Goal: Task Accomplishment & Management: Use online tool/utility

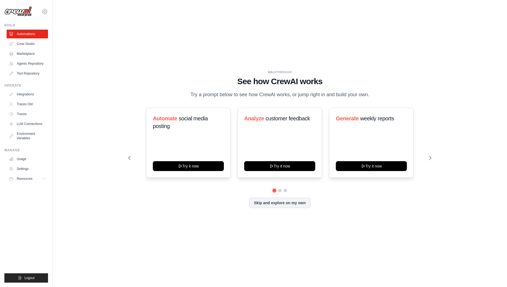
click at [218, 45] on div "WALKTHROUGH See how CrewAI works Try a prompt below to see how CrewAI works, or…" at bounding box center [279, 143] width 437 height 276
click at [29, 45] on link "Crew Studio" at bounding box center [27, 44] width 41 height 9
click at [31, 45] on link "Crew Studio" at bounding box center [27, 44] width 41 height 9
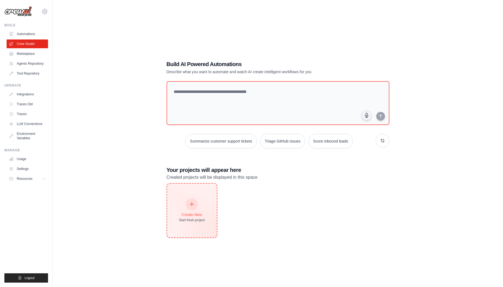
click at [193, 201] on div at bounding box center [192, 204] width 12 height 12
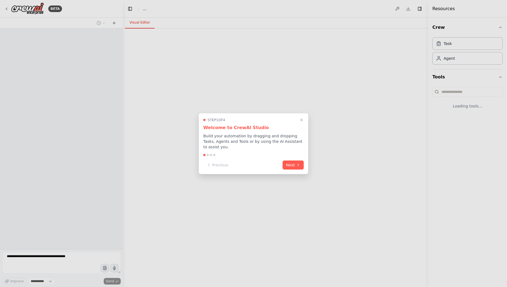
select select "****"
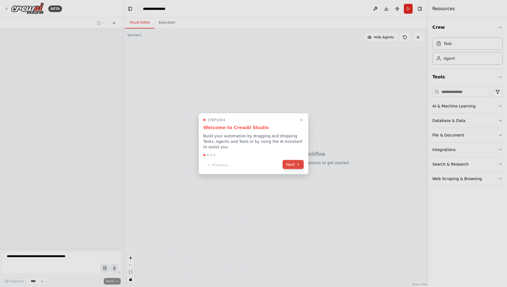
click at [300, 165] on button "Next" at bounding box center [293, 164] width 21 height 9
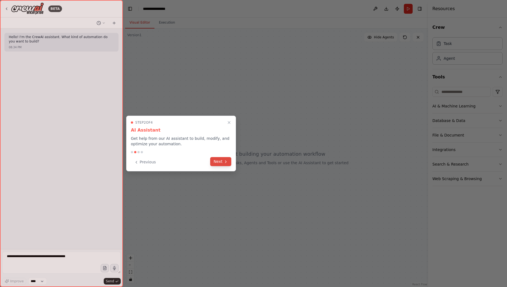
click at [220, 165] on button "Next" at bounding box center [220, 161] width 21 height 9
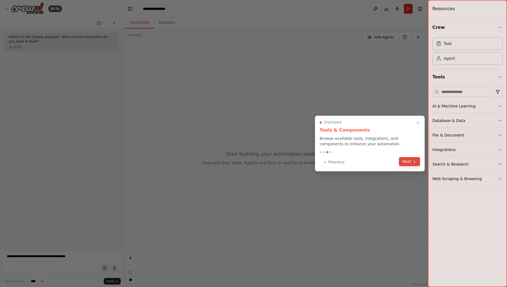
click at [411, 166] on button "Next" at bounding box center [409, 161] width 21 height 9
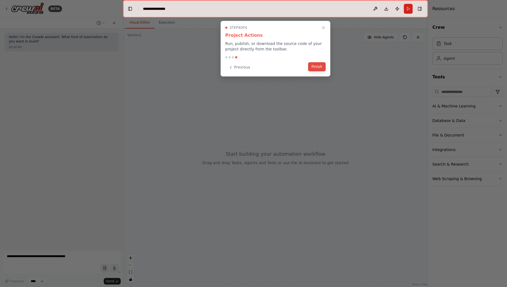
click at [318, 69] on button "Finish" at bounding box center [317, 66] width 18 height 9
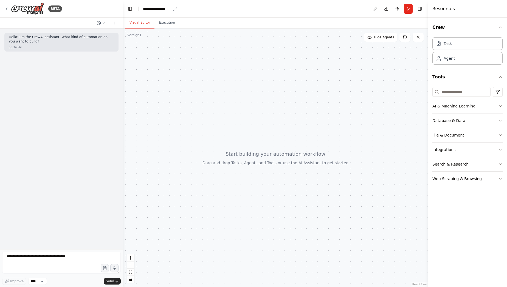
click at [165, 10] on div "**********" at bounding box center [157, 8] width 28 height 5
click at [174, 10] on div "**********" at bounding box center [163, 8] width 41 height 5
drag, startPoint x: 174, startPoint y: 10, endPoint x: 127, endPoint y: 1, distance: 48.3
click at [127, 1] on header "**********" at bounding box center [275, 9] width 305 height 18
click at [181, 10] on header "**********" at bounding box center [275, 9] width 305 height 18
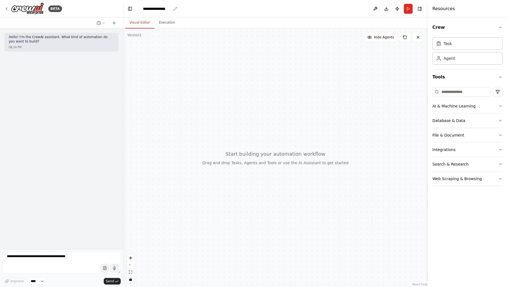
click at [166, 9] on div "**********" at bounding box center [157, 8] width 28 height 5
click at [172, 9] on div "**********" at bounding box center [163, 8] width 41 height 5
drag, startPoint x: 172, startPoint y: 9, endPoint x: 121, endPoint y: 0, distance: 51.8
click at [121, 0] on html "**********" at bounding box center [253, 143] width 507 height 287
click at [164, 8] on div "*****" at bounding box center [163, 8] width 41 height 5
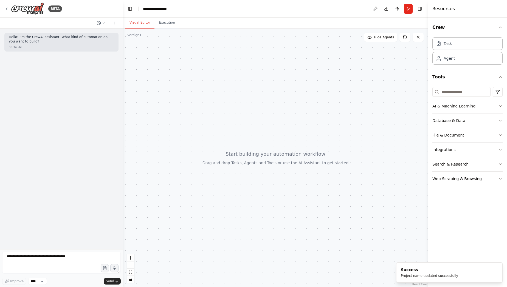
click at [214, 49] on div at bounding box center [275, 158] width 305 height 259
click at [449, 60] on div "Agent" at bounding box center [449, 57] width 11 height 5
click at [448, 91] on input at bounding box center [461, 92] width 58 height 10
click at [339, 100] on div at bounding box center [275, 158] width 305 height 259
click at [167, 23] on button "Execution" at bounding box center [166, 23] width 25 height 12
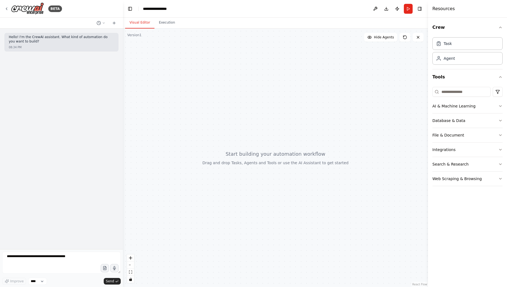
click at [139, 23] on button "Visual Editor" at bounding box center [139, 23] width 29 height 12
click at [64, 256] on textarea at bounding box center [61, 263] width 119 height 22
drag, startPoint x: 73, startPoint y: 257, endPoint x: -13, endPoint y: 239, distance: 88.6
click at [0, 239] on html "**********" at bounding box center [253, 143] width 507 height 287
type textarea "*"
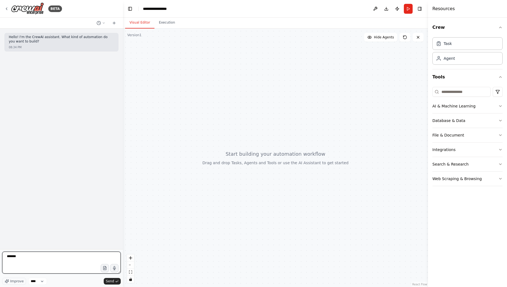
paste textarea "**********"
type textarea "**********"
click at [111, 281] on span "Send" at bounding box center [110, 281] width 8 height 4
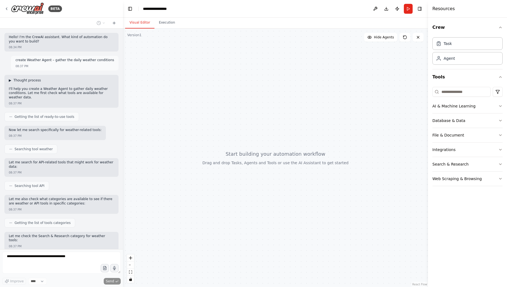
click at [11, 80] on span "▶" at bounding box center [10, 80] width 2 height 4
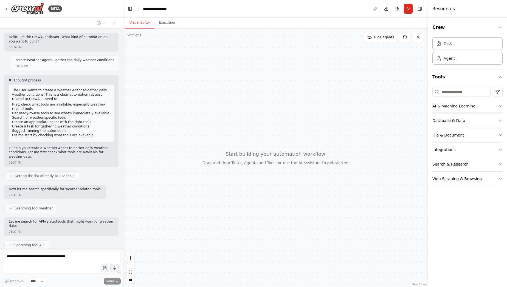
click at [11, 80] on span "▼" at bounding box center [10, 80] width 2 height 4
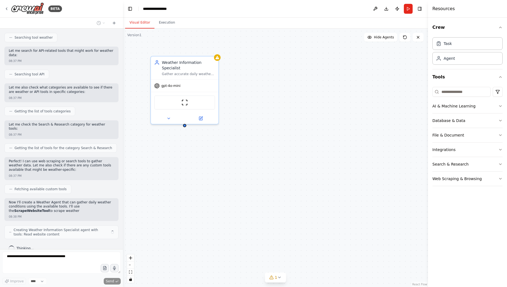
scroll to position [116, 0]
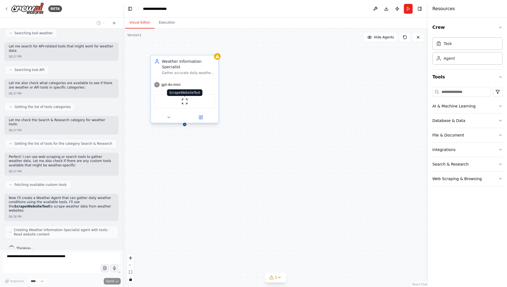
click at [187, 103] on img at bounding box center [184, 101] width 7 height 7
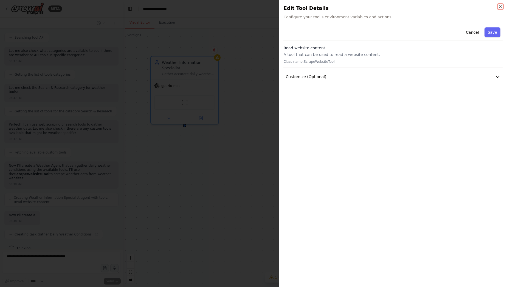
scroll to position [148, 0]
click at [240, 77] on div at bounding box center [253, 143] width 507 height 287
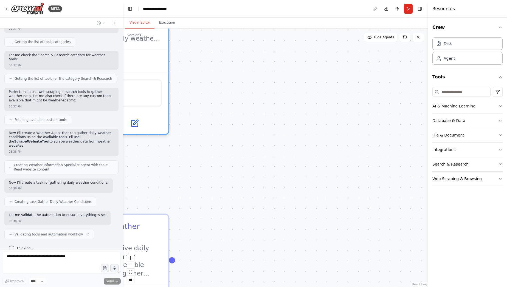
scroll to position [185, 0]
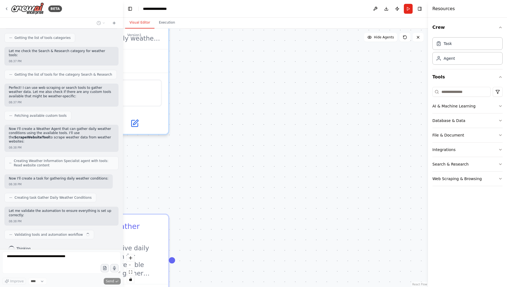
click at [261, 136] on div ".deletable-edge-delete-btn { width: 20px; height: 20px; border: 0px solid #ffff…" at bounding box center [275, 158] width 305 height 259
drag, startPoint x: 249, startPoint y: 155, endPoint x: 244, endPoint y: 148, distance: 8.5
click at [244, 148] on div ".deletable-edge-delete-btn { width: 20px; height: 20px; border: 0px solid #ffff…" at bounding box center [275, 158] width 305 height 259
click at [247, 111] on div ".deletable-edge-delete-btn { width: 20px; height: 20px; border: 0px solid #ffff…" at bounding box center [275, 158] width 305 height 259
click at [130, 260] on icon "zoom in" at bounding box center [130, 257] width 3 height 3
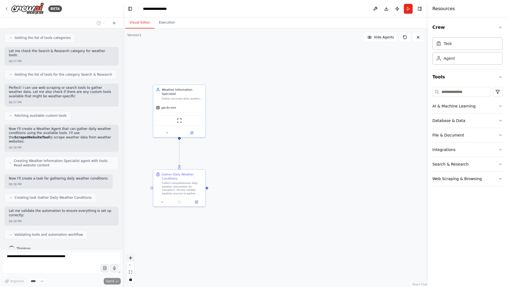
click at [130, 260] on icon "zoom in" at bounding box center [130, 257] width 3 height 3
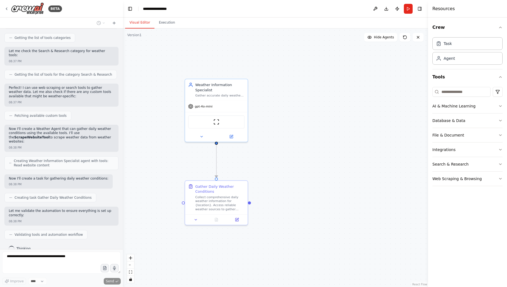
drag, startPoint x: 246, startPoint y: 180, endPoint x: 311, endPoint y: 193, distance: 66.6
click at [311, 193] on div ".deletable-edge-delete-btn { width: 20px; height: 20px; border: 0px solid #ffff…" at bounding box center [275, 158] width 305 height 259
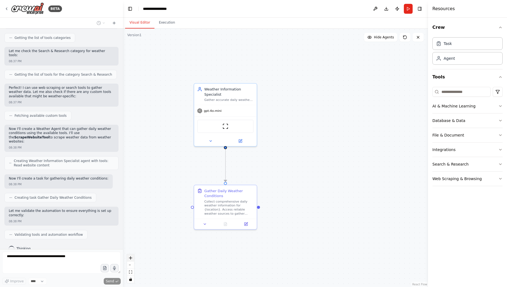
click at [130, 258] on icon "zoom in" at bounding box center [130, 257] width 3 height 3
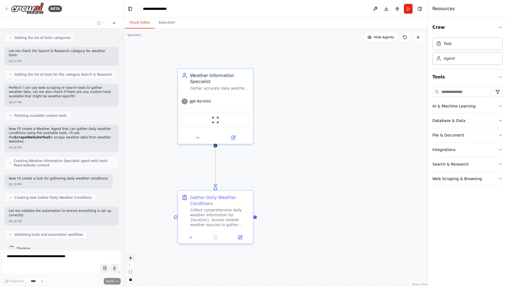
click at [130, 258] on icon "zoom in" at bounding box center [130, 257] width 3 height 3
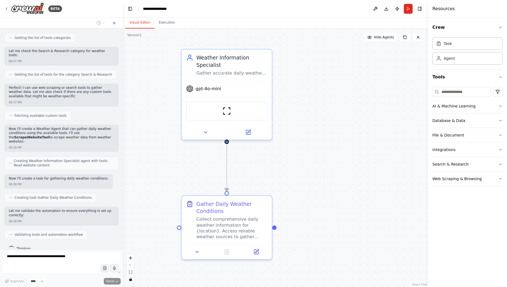
drag, startPoint x: 287, startPoint y: 181, endPoint x: 310, endPoint y: 180, distance: 23.4
click at [310, 180] on div ".deletable-edge-delete-btn { width: 20px; height: 20px; border: 0px solid #ffff…" at bounding box center [275, 158] width 305 height 259
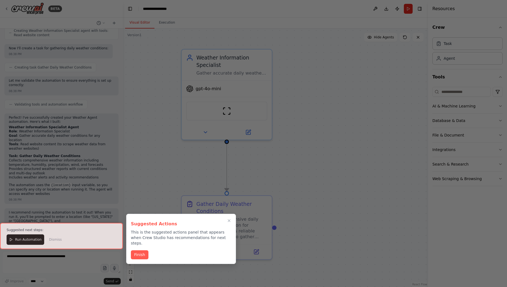
click at [29, 241] on div at bounding box center [61, 236] width 123 height 26
click at [142, 250] on button "Finish" at bounding box center [140, 254] width 18 height 9
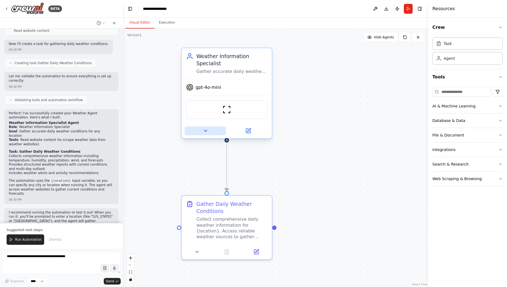
click at [204, 131] on icon at bounding box center [205, 131] width 6 height 6
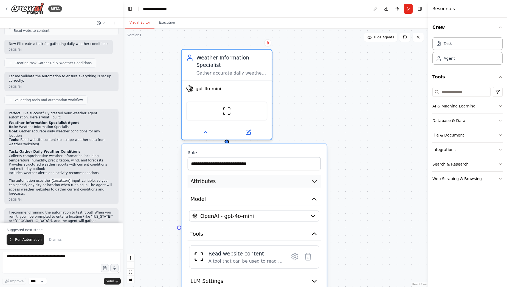
click at [261, 179] on button "Attributes" at bounding box center [254, 181] width 133 height 13
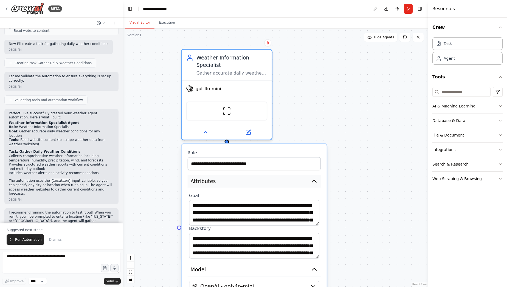
click at [261, 180] on button "Attributes" at bounding box center [254, 181] width 133 height 13
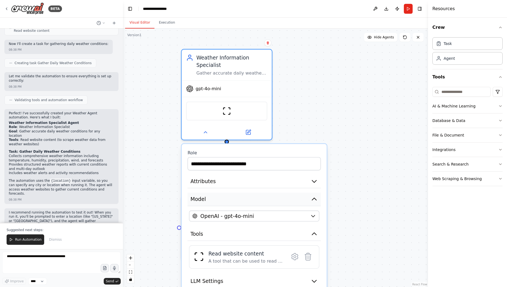
click at [247, 202] on button "Model" at bounding box center [254, 199] width 133 height 13
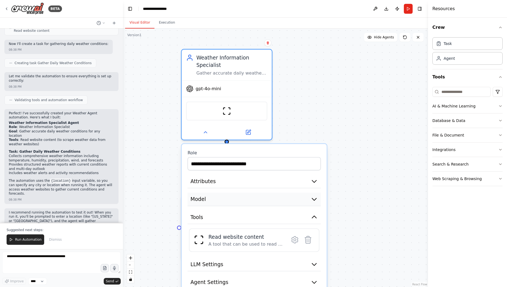
click at [247, 203] on button "Model" at bounding box center [254, 199] width 133 height 13
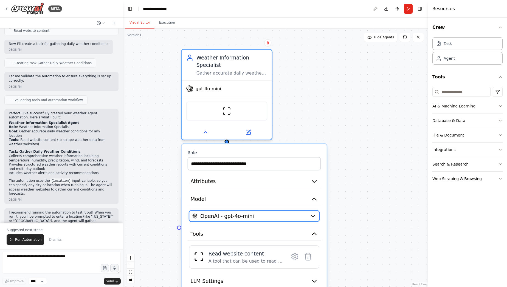
click at [249, 215] on div "OpenAI - gpt-4o-mini" at bounding box center [249, 216] width 115 height 7
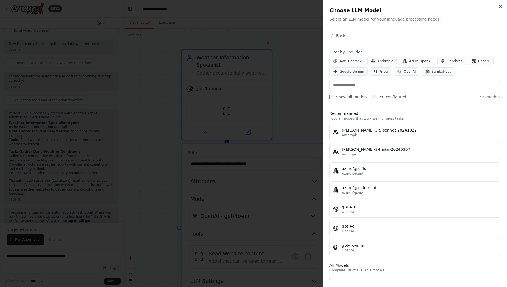
click at [162, 165] on div at bounding box center [253, 143] width 507 height 287
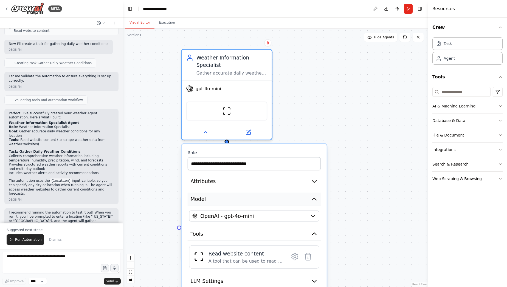
click at [220, 200] on button "Model" at bounding box center [254, 199] width 133 height 13
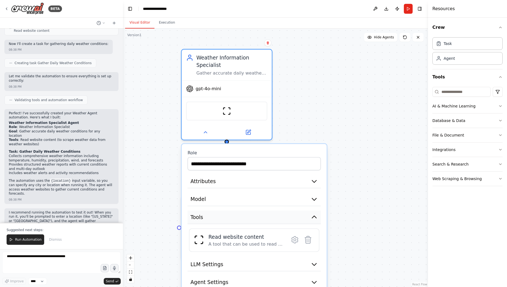
click at [222, 221] on button "Tools" at bounding box center [254, 217] width 133 height 13
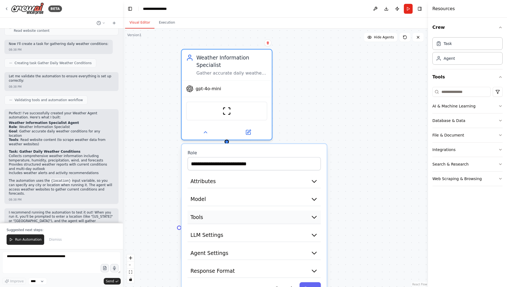
click at [222, 221] on button "Tools" at bounding box center [254, 217] width 133 height 13
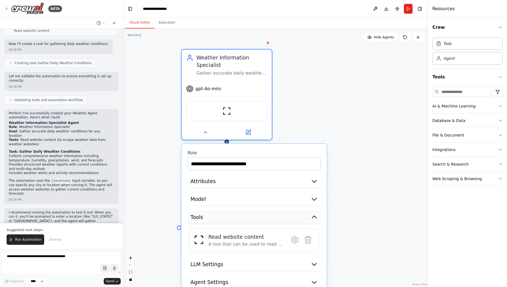
click at [222, 221] on button "Tools" at bounding box center [254, 217] width 133 height 13
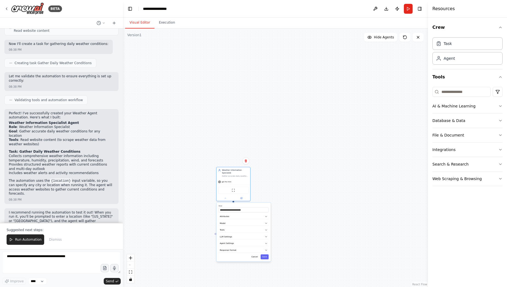
click at [134, 260] on div ".deletable-edge-delete-btn { width: 20px; height: 20px; border: 0px solid #ffff…" at bounding box center [275, 158] width 305 height 259
click at [128, 259] on button "zoom in" at bounding box center [130, 258] width 7 height 7
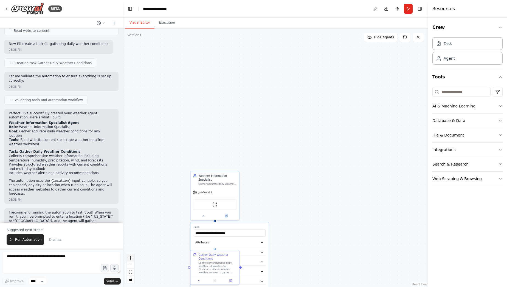
click at [128, 259] on button "zoom in" at bounding box center [130, 258] width 7 height 7
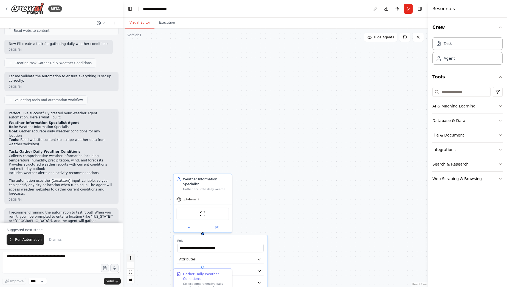
click at [128, 259] on button "zoom in" at bounding box center [130, 258] width 7 height 7
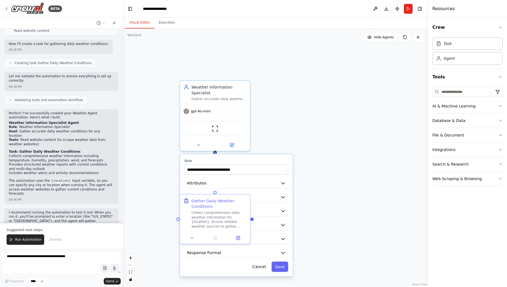
drag, startPoint x: 284, startPoint y: 205, endPoint x: 312, endPoint y: 100, distance: 109.2
click at [312, 100] on div ".deletable-edge-delete-btn { width: 20px; height: 20px; border: 0px solid #ffff…" at bounding box center [275, 158] width 305 height 259
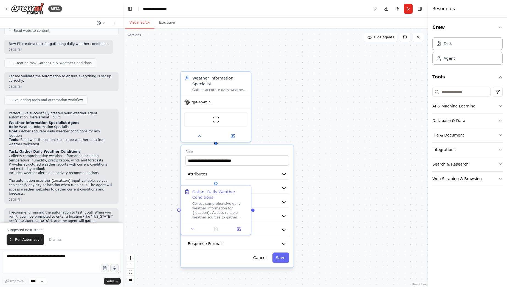
click at [141, 213] on div ".deletable-edge-delete-btn { width: 20px; height: 20px; border: 0px solid #ffff…" at bounding box center [275, 158] width 305 height 259
click at [215, 123] on div "ScrapeWebsiteTool" at bounding box center [215, 118] width 63 height 15
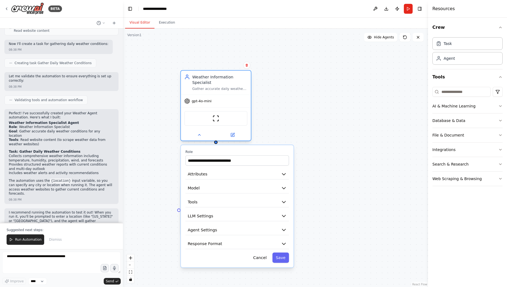
click at [198, 139] on div at bounding box center [216, 134] width 70 height 11
click at [199, 136] on icon at bounding box center [199, 134] width 2 height 1
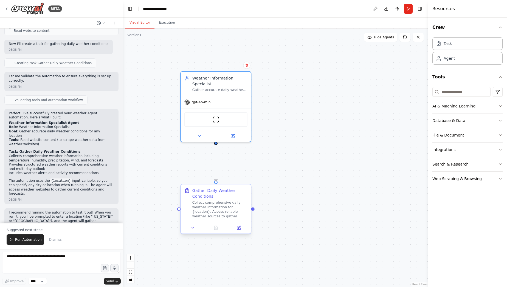
click at [218, 207] on div "Collect comprehensive daily weather information for {location}. Access reliable…" at bounding box center [219, 210] width 55 height 18
click at [219, 207] on div "Collect comprehensive daily weather information for {location}. Access reliable…" at bounding box center [219, 210] width 55 height 18
click at [292, 186] on div ".deletable-edge-delete-btn { width: 20px; height: 20px; border: 0px solid #ffff…" at bounding box center [275, 158] width 305 height 259
click at [195, 227] on button at bounding box center [192, 228] width 19 height 7
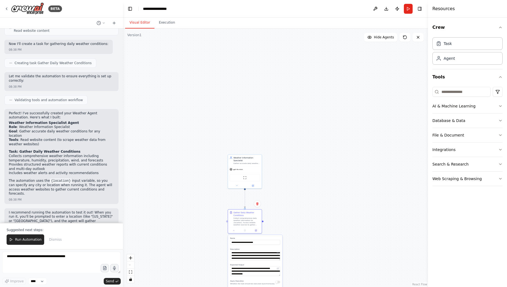
click at [131, 266] on div "React Flow controls" at bounding box center [130, 269] width 7 height 29
click at [130, 262] on div "React Flow controls" at bounding box center [130, 269] width 7 height 29
click at [129, 255] on button "zoom in" at bounding box center [130, 258] width 7 height 7
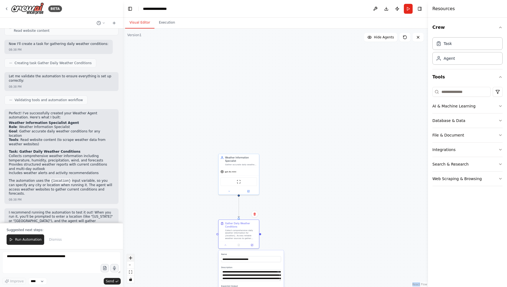
click at [129, 255] on button "zoom in" at bounding box center [130, 258] width 7 height 7
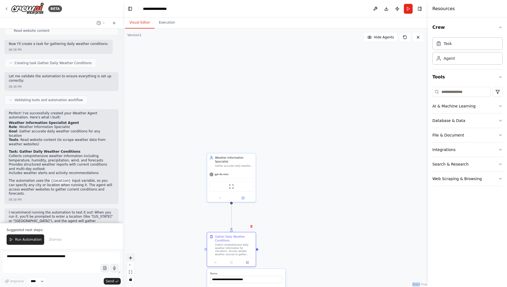
click at [129, 255] on button "zoom in" at bounding box center [130, 258] width 7 height 7
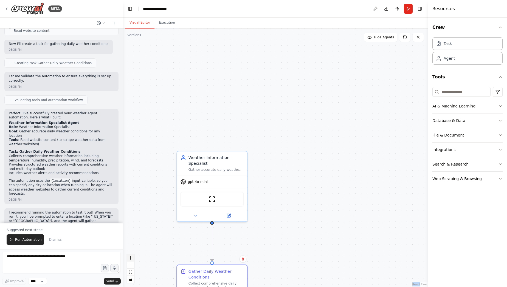
click at [129, 255] on button "zoom in" at bounding box center [130, 258] width 7 height 7
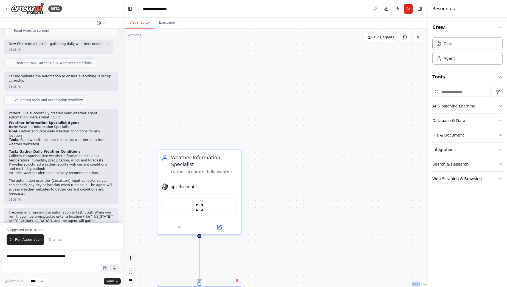
click at [129, 255] on button "zoom in" at bounding box center [130, 258] width 7 height 7
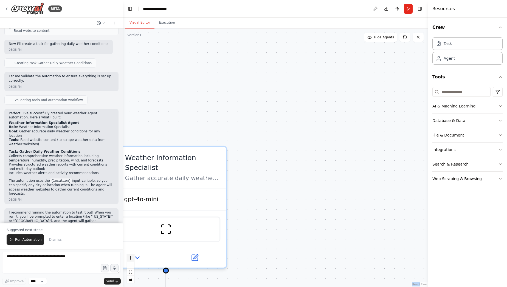
click at [129, 255] on button "zoom in" at bounding box center [130, 258] width 7 height 7
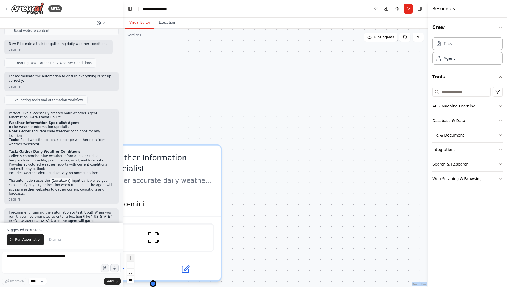
click at [129, 255] on div "React Flow controls" at bounding box center [130, 269] width 7 height 29
drag, startPoint x: 296, startPoint y: 225, endPoint x: 371, endPoint y: 58, distance: 183.6
click at [370, 62] on div ".deletable-edge-delete-btn { width: 20px; height: 20px; border: 0px solid #ffff…" at bounding box center [275, 158] width 305 height 259
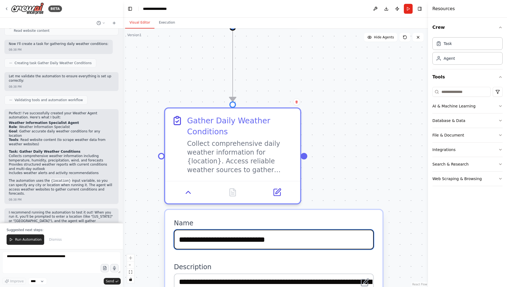
drag, startPoint x: 301, startPoint y: 226, endPoint x: 301, endPoint y: 110, distance: 116.3
click at [301, 110] on div ".deletable-edge-delete-btn { width: 20px; height: 20px; border: 0px solid #ffff…" at bounding box center [275, 158] width 305 height 259
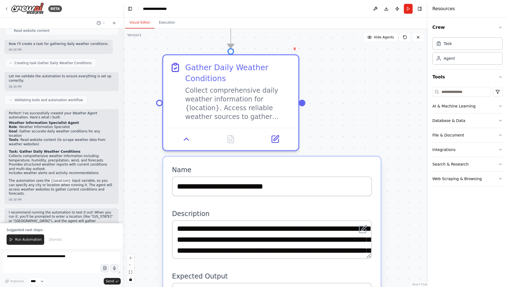
drag, startPoint x: 316, startPoint y: 150, endPoint x: 324, endPoint y: 89, distance: 60.6
click at [324, 92] on div ".deletable-edge-delete-btn { width: 20px; height: 20px; border: 0px solid #ffff…" at bounding box center [275, 158] width 305 height 259
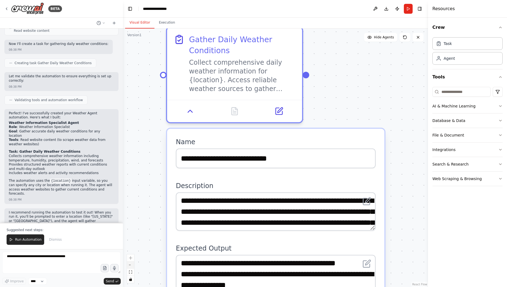
click at [134, 267] on button "zoom out" at bounding box center [130, 265] width 7 height 7
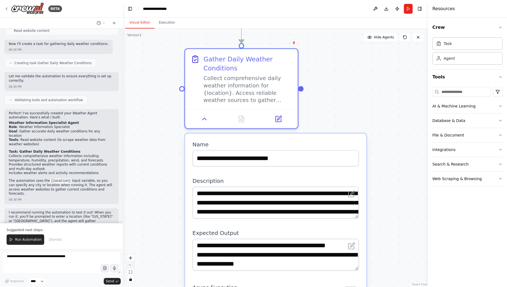
click at [134, 267] on button "zoom out" at bounding box center [130, 265] width 7 height 7
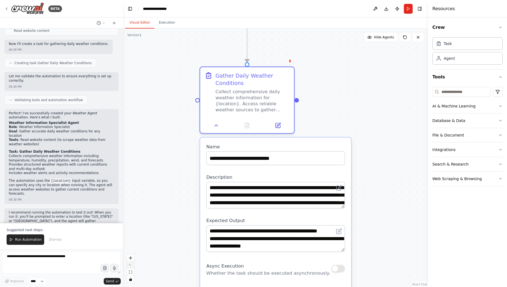
click at [134, 267] on button "zoom out" at bounding box center [130, 265] width 7 height 7
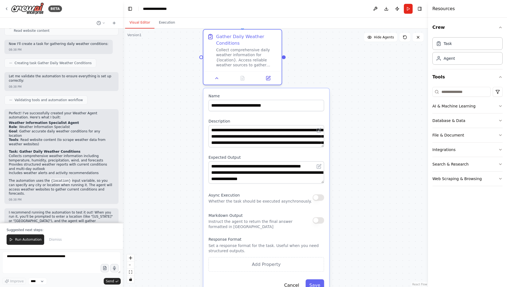
drag, startPoint x: 176, startPoint y: 214, endPoint x: 164, endPoint y: 158, distance: 57.4
click at [164, 158] on div ".deletable-edge-delete-btn { width: 20px; height: 20px; border: 0px solid #ffff…" at bounding box center [275, 158] width 305 height 259
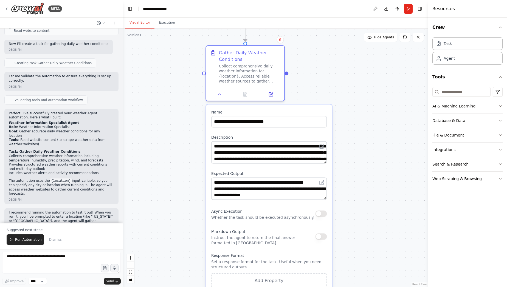
drag, startPoint x: 164, startPoint y: 158, endPoint x: 173, endPoint y: 190, distance: 33.2
click at [173, 190] on div ".deletable-edge-delete-btn { width: 20px; height: 20px; border: 0px solid #ffff…" at bounding box center [275, 158] width 305 height 259
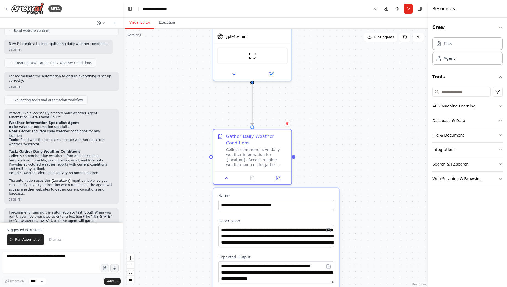
drag, startPoint x: 173, startPoint y: 127, endPoint x: 174, endPoint y: 208, distance: 81.2
click at [174, 206] on div ".deletable-edge-delete-btn { width: 20px; height: 20px; border: 0px solid #ffff…" at bounding box center [275, 158] width 305 height 259
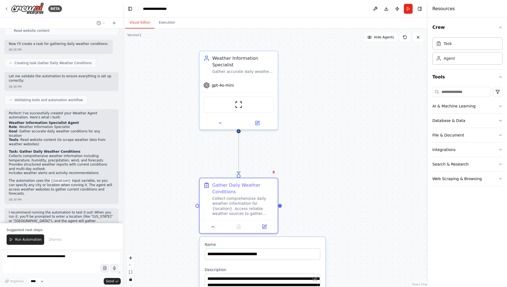
drag, startPoint x: 181, startPoint y: 125, endPoint x: 172, endPoint y: 148, distance: 24.9
click at [172, 148] on div ".deletable-edge-delete-btn { width: 20px; height: 20px; border: 0px solid #ffff…" at bounding box center [275, 158] width 305 height 259
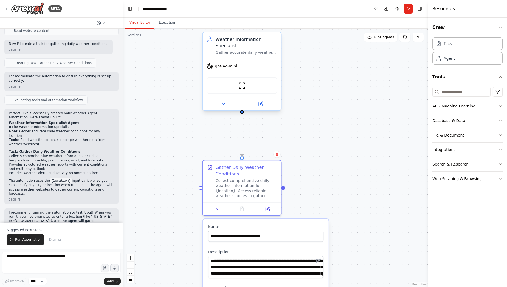
click at [229, 109] on div at bounding box center [242, 104] width 78 height 13
click at [225, 104] on icon at bounding box center [223, 103] width 5 height 5
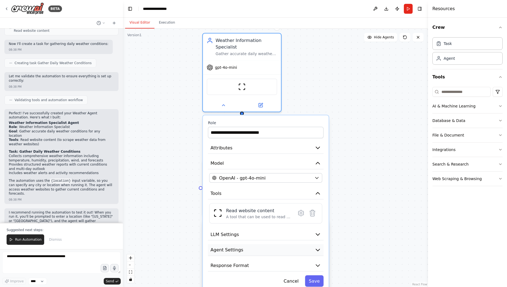
click at [241, 248] on button "Agent Settings" at bounding box center [265, 250] width 115 height 12
click at [222, 105] on icon at bounding box center [223, 103] width 5 height 5
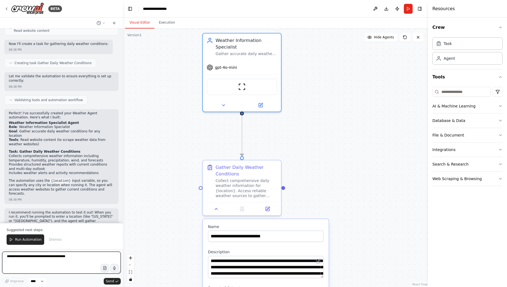
click at [46, 256] on textarea at bounding box center [61, 263] width 119 height 22
click at [52, 240] on span "Dismiss" at bounding box center [55, 240] width 13 height 4
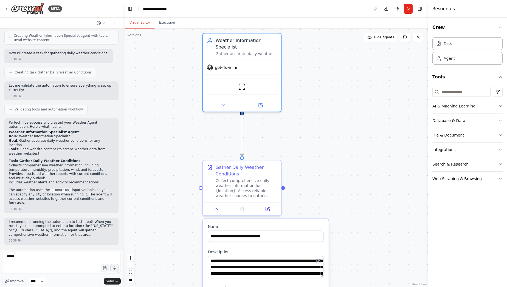
scroll to position [294, 0]
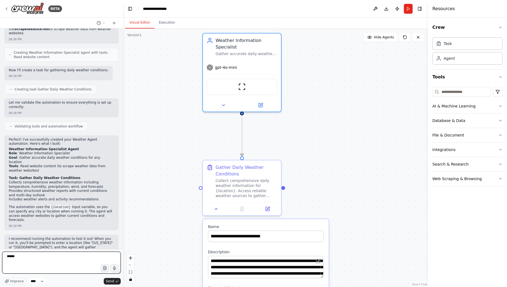
click at [60, 256] on textarea "******" at bounding box center [61, 263] width 119 height 22
paste textarea "**********"
type textarea "**********"
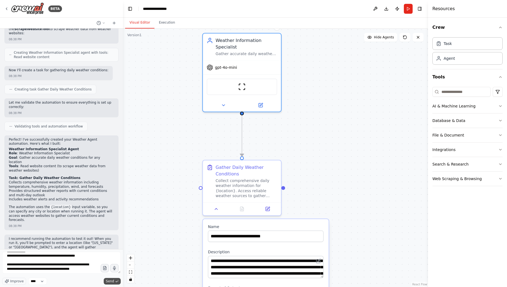
click at [114, 279] on button "Send" at bounding box center [112, 281] width 17 height 7
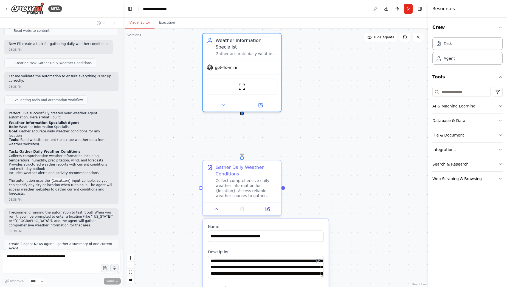
scroll to position [336, 0]
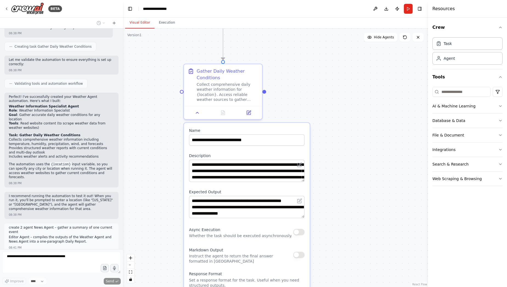
drag, startPoint x: 295, startPoint y: 164, endPoint x: 281, endPoint y: 64, distance: 101.6
click at [281, 63] on div ".deletable-edge-delete-btn { width: 20px; height: 20px; border: 0px solid #ffff…" at bounding box center [275, 158] width 305 height 259
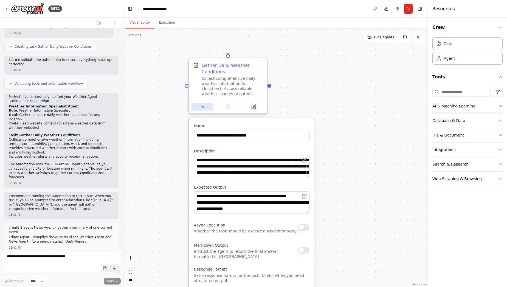
click at [198, 106] on button at bounding box center [202, 107] width 22 height 8
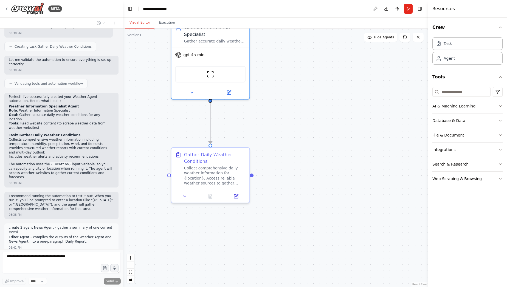
drag, startPoint x: 311, startPoint y: 84, endPoint x: 292, endPoint y: 168, distance: 86.4
click at [292, 174] on div ".deletable-edge-delete-btn { width: 20px; height: 20px; border: 0px solid #ffff…" at bounding box center [275, 158] width 305 height 259
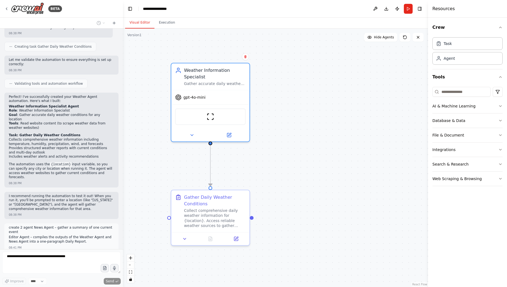
drag, startPoint x: 283, startPoint y: 85, endPoint x: 284, endPoint y: 126, distance: 40.6
click at [284, 126] on div ".deletable-edge-delete-btn { width: 20px; height: 20px; border: 0px solid #ffff…" at bounding box center [275, 158] width 305 height 259
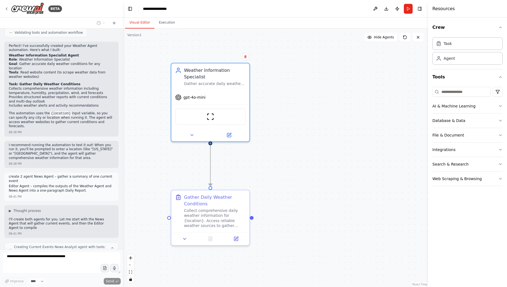
scroll to position [391, 0]
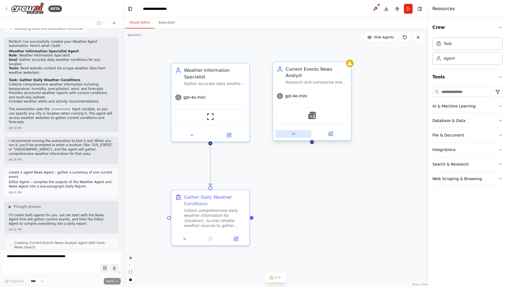
click at [292, 131] on icon at bounding box center [293, 133] width 5 height 5
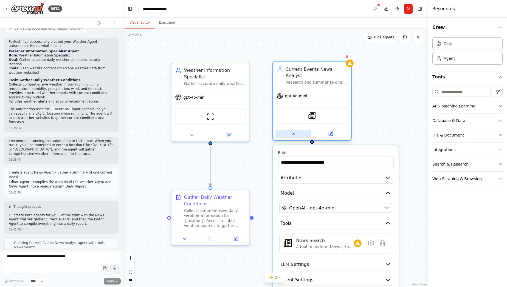
click at [292, 131] on icon at bounding box center [293, 133] width 5 height 5
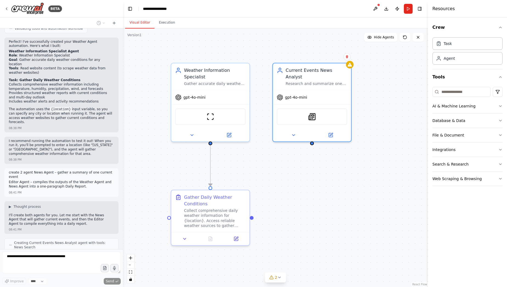
scroll to position [405, 0]
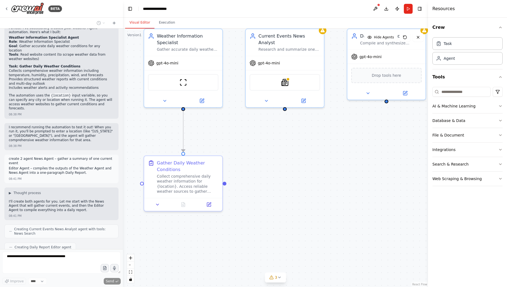
drag, startPoint x: 337, startPoint y: 178, endPoint x: 308, endPoint y: 141, distance: 46.9
click at [308, 142] on div ".deletable-edge-delete-btn { width: 20px; height: 20px; border: 0px solid #ffff…" at bounding box center [275, 158] width 305 height 259
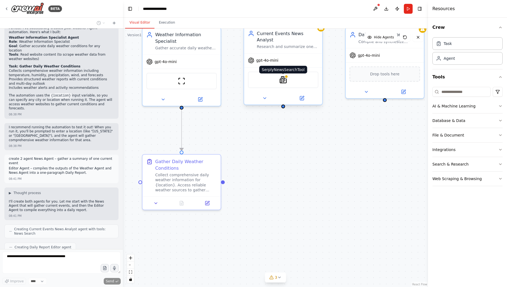
click at [281, 76] on img at bounding box center [283, 80] width 8 height 8
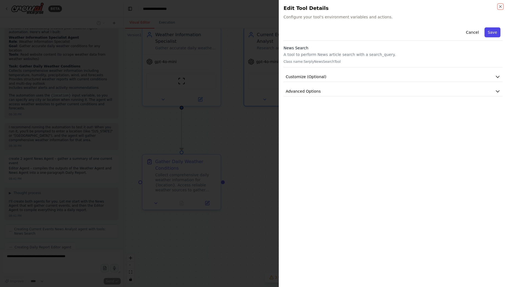
scroll to position [438, 0]
click at [491, 35] on button "Save" at bounding box center [492, 32] width 16 height 10
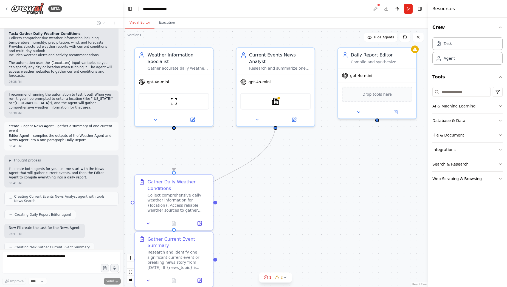
drag, startPoint x: 297, startPoint y: 146, endPoint x: 291, endPoint y: 165, distance: 19.9
click at [291, 165] on div ".deletable-edge-delete-btn { width: 20px; height: 20px; border: 0px solid #ffff…" at bounding box center [275, 158] width 305 height 259
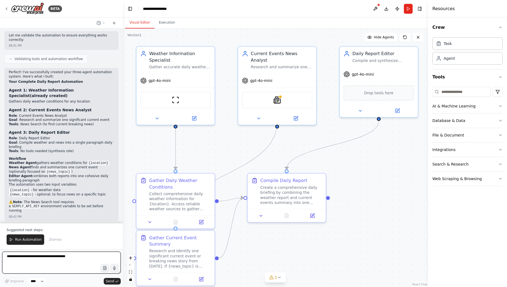
scroll to position [704, 0]
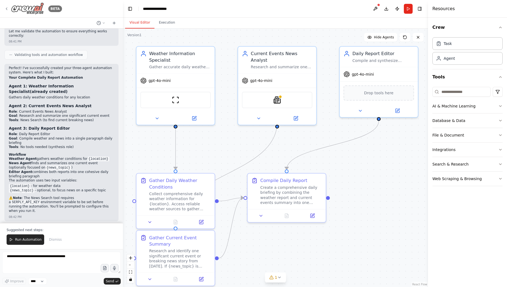
click at [7, 10] on icon at bounding box center [6, 9] width 4 height 4
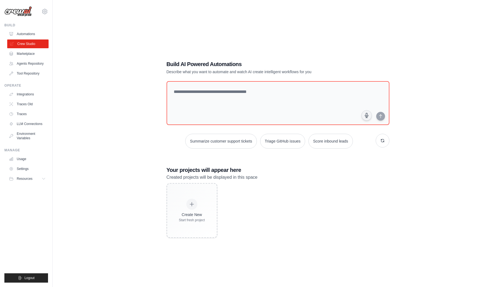
click at [23, 44] on link "Crew Studio" at bounding box center [27, 44] width 41 height 9
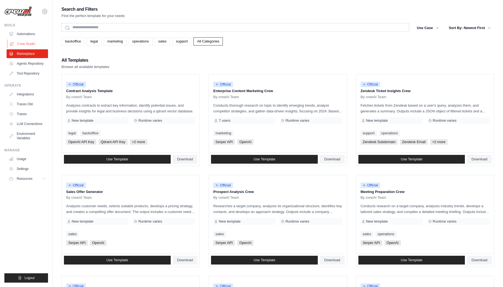
click at [24, 45] on link "Crew Studio" at bounding box center [27, 44] width 41 height 9
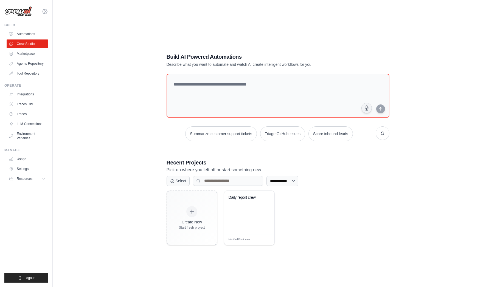
click at [42, 12] on icon at bounding box center [44, 11] width 7 height 7
click at [60, 34] on span "Settings" at bounding box center [68, 33] width 43 height 5
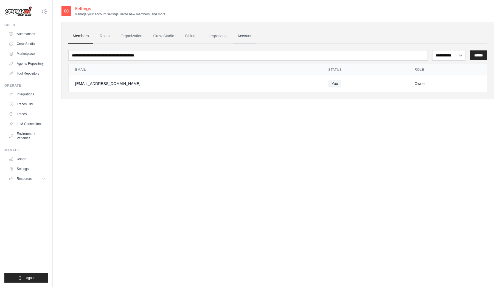
click at [244, 36] on link "Account" at bounding box center [244, 36] width 23 height 15
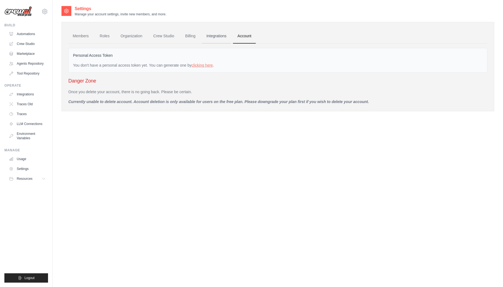
click at [218, 34] on link "Integrations" at bounding box center [216, 36] width 29 height 15
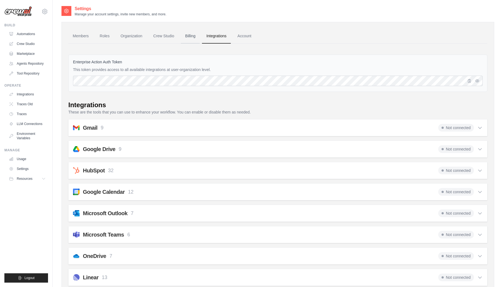
click at [188, 38] on link "Billing" at bounding box center [190, 36] width 19 height 15
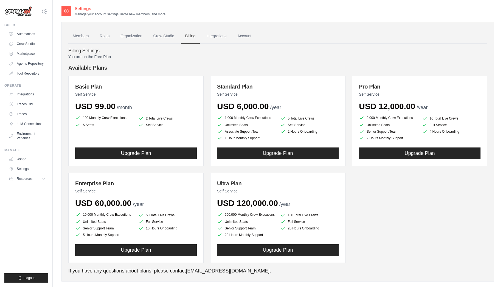
click at [171, 37] on link "Crew Studio" at bounding box center [164, 36] width 30 height 15
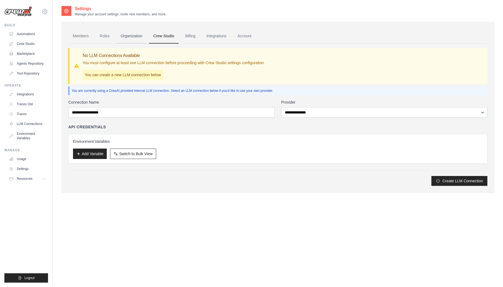
click at [131, 36] on link "Organization" at bounding box center [131, 36] width 30 height 15
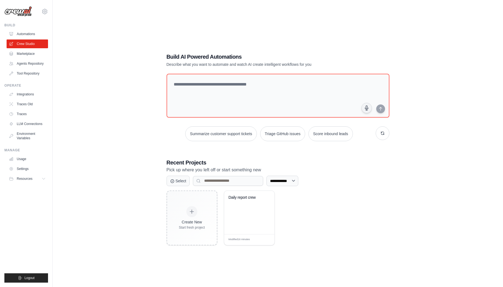
click at [125, 130] on div "**********" at bounding box center [277, 148] width 433 height 287
click at [35, 74] on link "Tool Repository" at bounding box center [27, 73] width 41 height 9
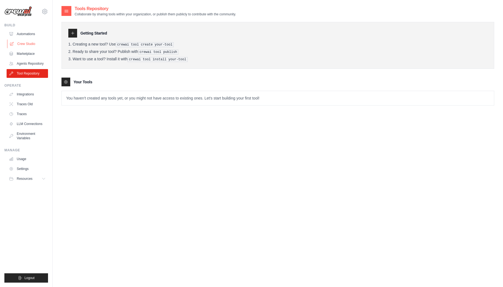
click at [29, 43] on link "Crew Studio" at bounding box center [27, 44] width 41 height 9
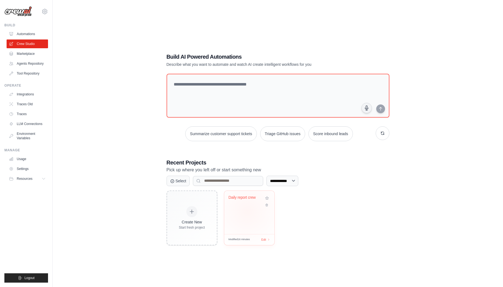
click at [247, 211] on div "Daily report crew" at bounding box center [249, 212] width 50 height 43
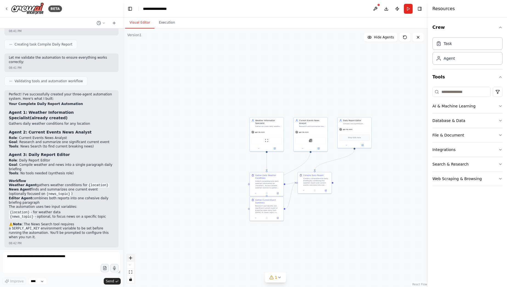
click at [131, 258] on icon "zoom in" at bounding box center [130, 257] width 3 height 3
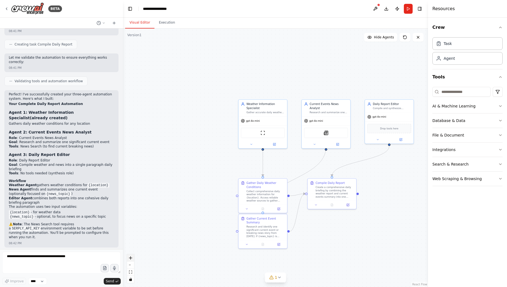
click at [131, 258] on icon "zoom in" at bounding box center [130, 257] width 3 height 3
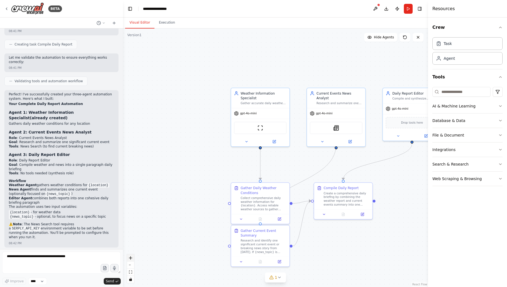
click at [131, 258] on icon "zoom in" at bounding box center [130, 257] width 3 height 3
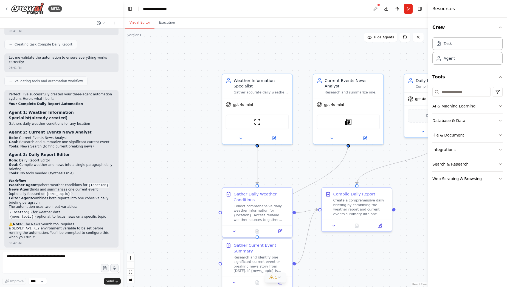
click at [279, 278] on icon at bounding box center [279, 277] width 4 height 4
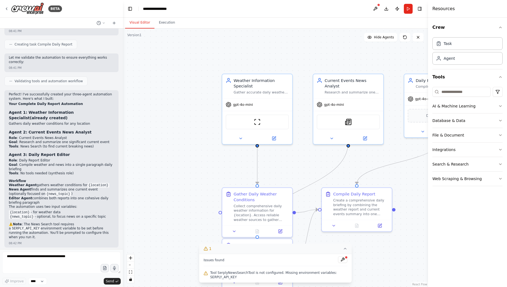
click at [237, 270] on div "Tool SerplyNewsSearchTool is not configured. Missing environment variables: SER…" at bounding box center [276, 275] width 144 height 11
click at [345, 260] on button at bounding box center [342, 259] width 9 height 7
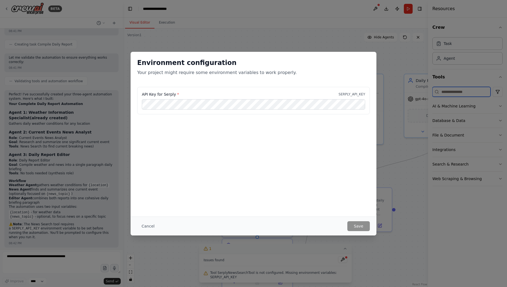
type input "**********"
click at [357, 226] on button "Save" at bounding box center [358, 226] width 22 height 10
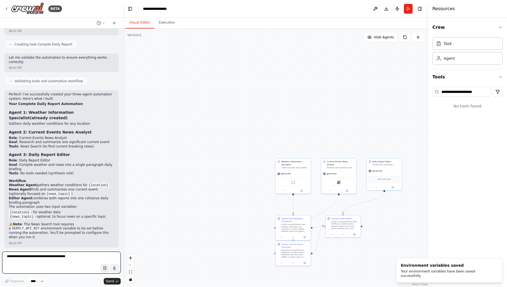
click at [74, 260] on textarea at bounding box center [61, 263] width 119 height 22
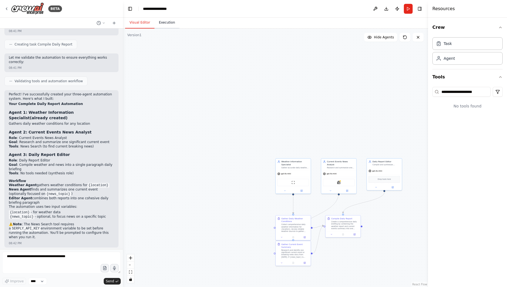
click at [163, 24] on button "Execution" at bounding box center [166, 23] width 25 height 12
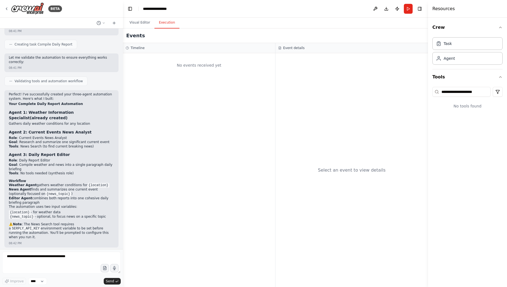
click at [140, 48] on h3 "Timeline" at bounding box center [138, 48] width 14 height 4
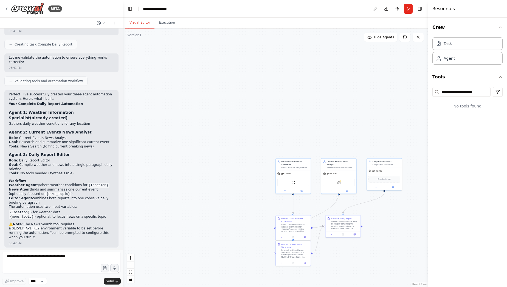
click at [139, 26] on button "Visual Editor" at bounding box center [139, 23] width 29 height 12
click at [407, 9] on button "Run" at bounding box center [408, 9] width 9 height 10
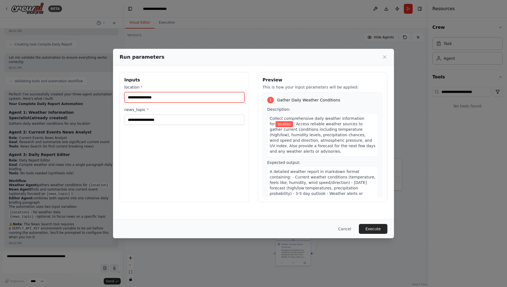
click at [215, 100] on input "location *" at bounding box center [184, 97] width 120 height 10
type input "**********"
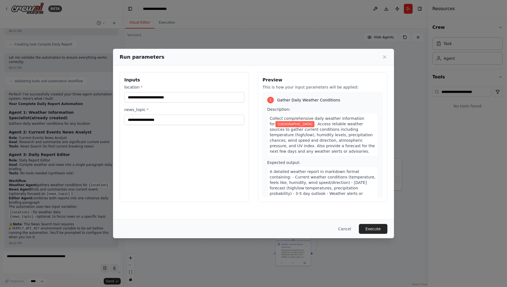
click at [182, 125] on div "**********" at bounding box center [184, 137] width 129 height 130
click at [181, 123] on input "news_topic *" at bounding box center [184, 120] width 120 height 10
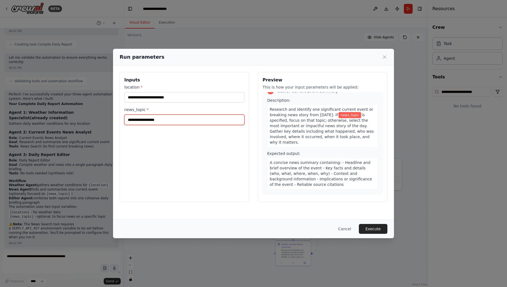
scroll to position [135, 0]
type input "*"
type input "****"
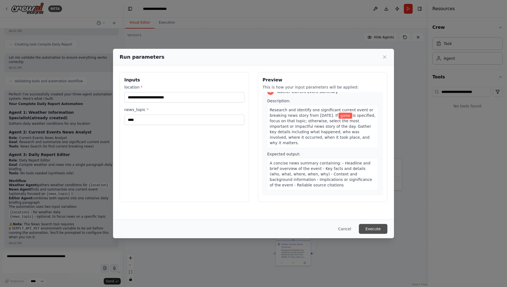
click at [372, 226] on button "Execute" at bounding box center [373, 229] width 29 height 10
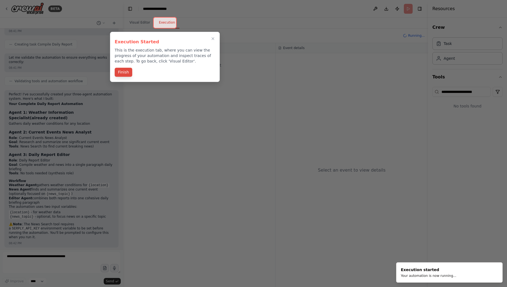
click at [123, 73] on button "Finish" at bounding box center [124, 72] width 18 height 9
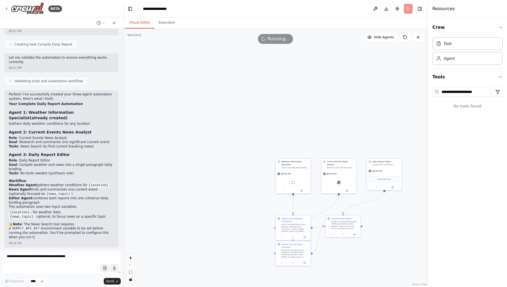
click at [136, 20] on button "Visual Editor" at bounding box center [139, 23] width 29 height 12
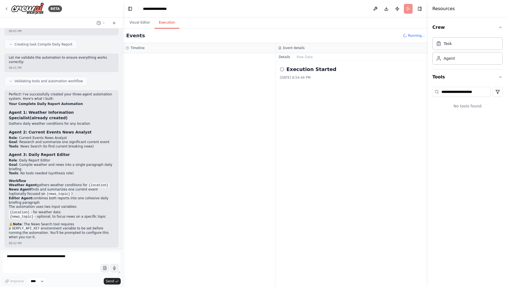
click at [168, 19] on button "Execution" at bounding box center [166, 23] width 25 height 12
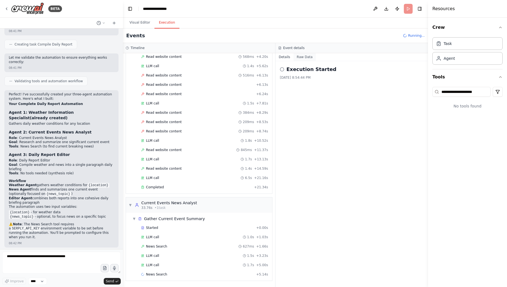
scroll to position [77, 0]
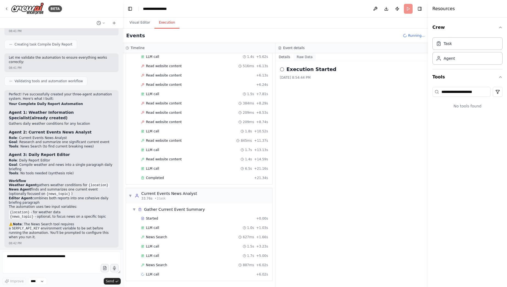
click at [300, 60] on button "Raw Data" at bounding box center [305, 57] width 22 height 8
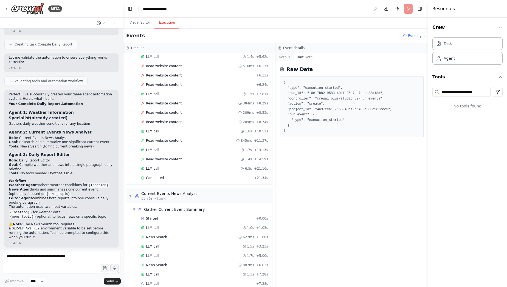
scroll to position [86, 0]
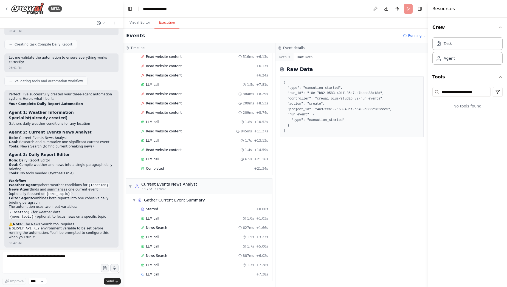
click at [286, 59] on button "Details" at bounding box center [284, 57] width 18 height 8
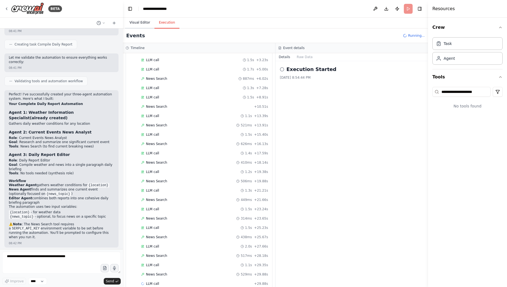
scroll to position [272, 0]
click at [137, 24] on button "Visual Editor" at bounding box center [139, 23] width 29 height 12
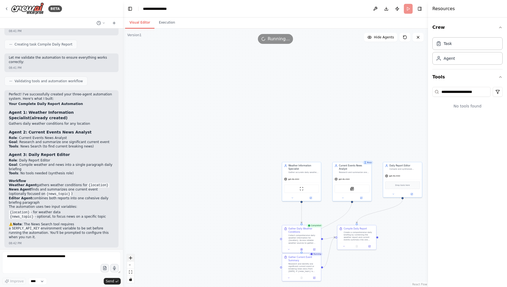
click at [132, 258] on button "zoom in" at bounding box center [130, 258] width 7 height 7
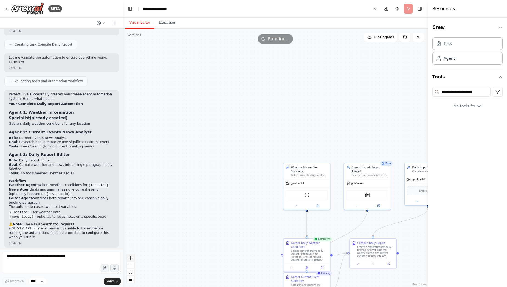
click at [132, 258] on button "zoom in" at bounding box center [130, 258] width 7 height 7
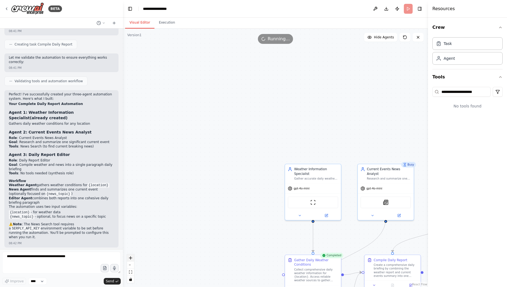
click at [132, 258] on button "zoom in" at bounding box center [130, 258] width 7 height 7
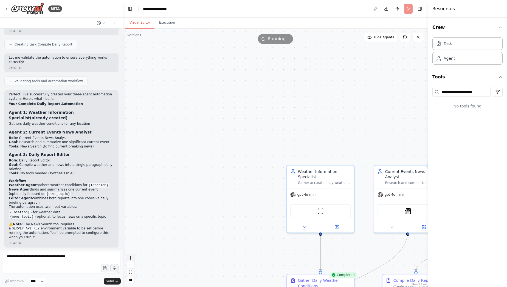
click at [132, 258] on button "zoom in" at bounding box center [130, 258] width 7 height 7
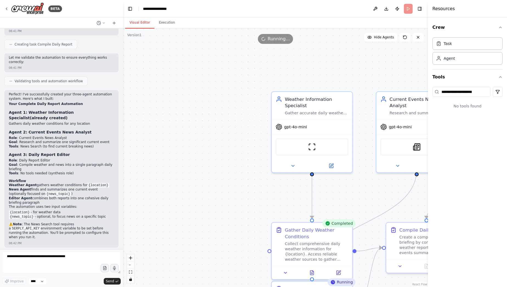
drag, startPoint x: 223, startPoint y: 243, endPoint x: 168, endPoint y: 111, distance: 142.9
click at [171, 115] on div ".deletable-edge-delete-btn { width: 20px; height: 20px; border: 0px solid #ffff…" at bounding box center [275, 158] width 305 height 259
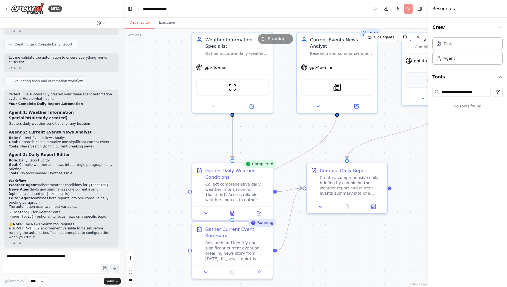
drag, startPoint x: 185, startPoint y: 140, endPoint x: 139, endPoint y: 132, distance: 46.9
click at [139, 132] on div ".deletable-edge-delete-btn { width: 20px; height: 20px; border: 0px solid #ffff…" at bounding box center [275, 158] width 305 height 259
click at [225, 185] on div "Collect comprehensive daily weather information for {location}. Access reliable…" at bounding box center [235, 189] width 63 height 21
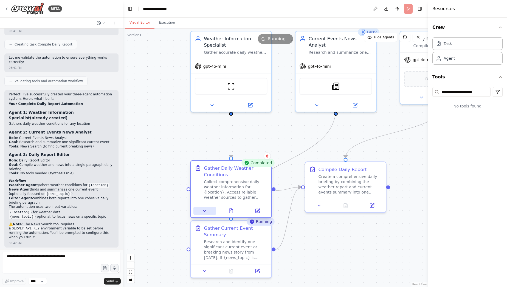
click at [203, 213] on icon at bounding box center [204, 210] width 5 height 5
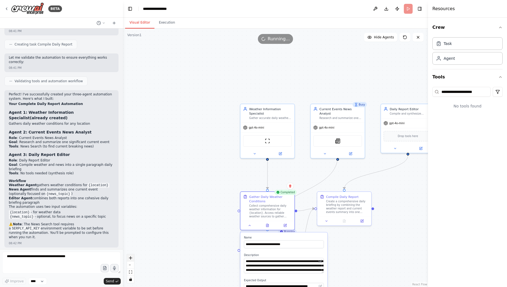
click at [128, 260] on button "zoom in" at bounding box center [130, 258] width 7 height 7
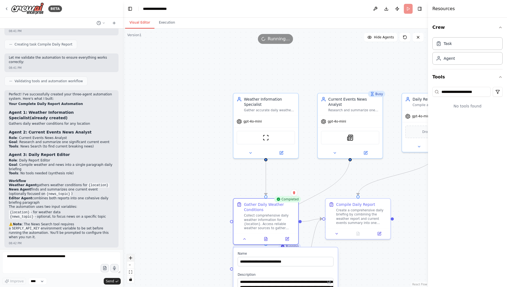
click at [128, 260] on button "zoom in" at bounding box center [130, 258] width 7 height 7
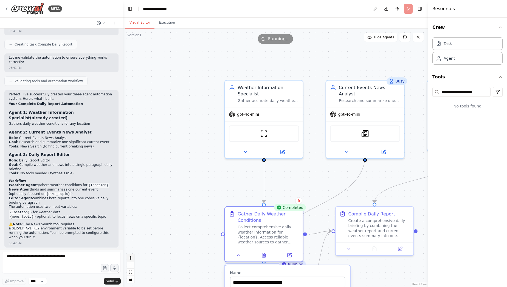
click at [128, 260] on button "zoom in" at bounding box center [130, 258] width 7 height 7
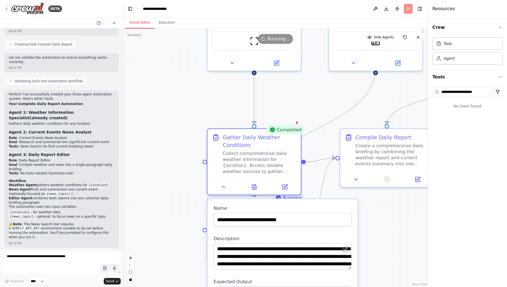
drag, startPoint x: 168, startPoint y: 249, endPoint x: 155, endPoint y: 132, distance: 118.1
click at [158, 148] on div ".deletable-edge-delete-btn { width: 20px; height: 20px; border: 0px solid #ffff…" at bounding box center [275, 158] width 305 height 259
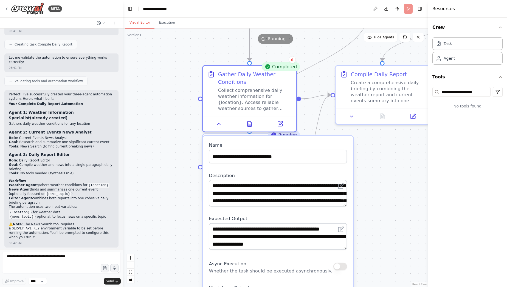
drag, startPoint x: 168, startPoint y: 190, endPoint x: 163, endPoint y: 133, distance: 57.5
click at [163, 133] on div ".deletable-edge-delete-btn { width: 20px; height: 20px; border: 0px solid #ffff…" at bounding box center [275, 158] width 305 height 259
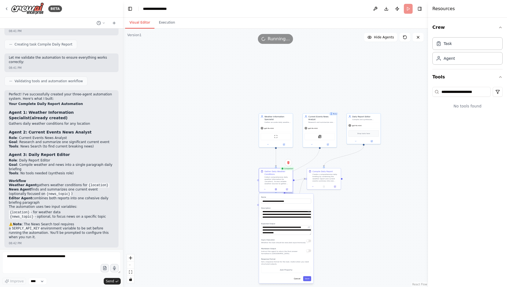
click at [208, 250] on div ".deletable-edge-delete-btn { width: 20px; height: 20px; border: 0px solid #ffff…" at bounding box center [275, 158] width 305 height 259
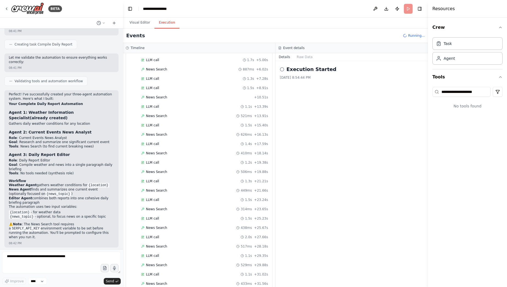
click at [168, 23] on button "Execution" at bounding box center [166, 23] width 25 height 12
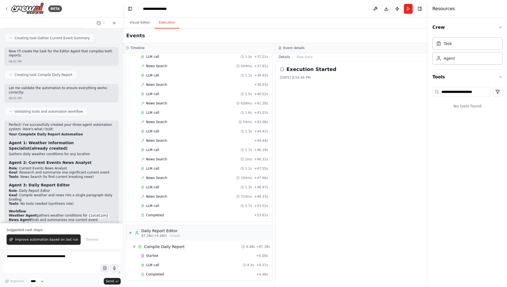
scroll to position [704, 0]
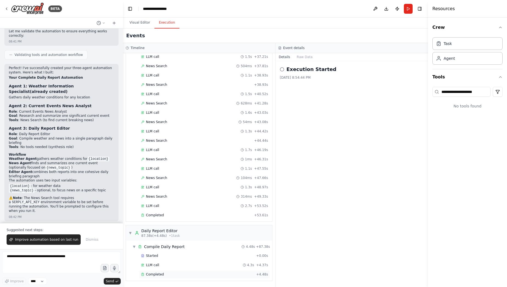
click at [158, 274] on span "Completed" at bounding box center [155, 274] width 18 height 4
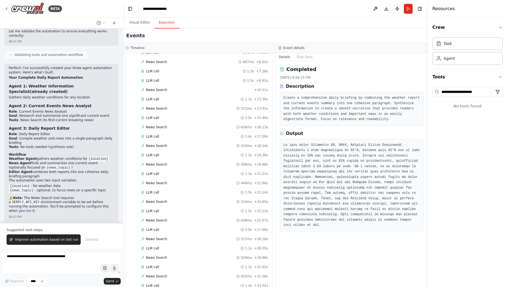
scroll to position [546, 0]
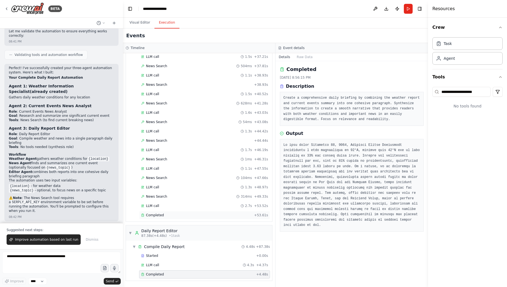
click at [168, 214] on div "Completed" at bounding box center [196, 215] width 111 height 4
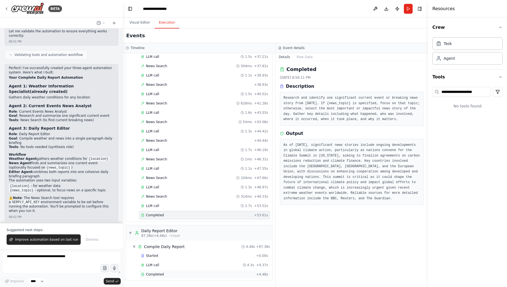
click at [170, 274] on div "Completed" at bounding box center [197, 274] width 113 height 4
